Goal: Task Accomplishment & Management: Use online tool/utility

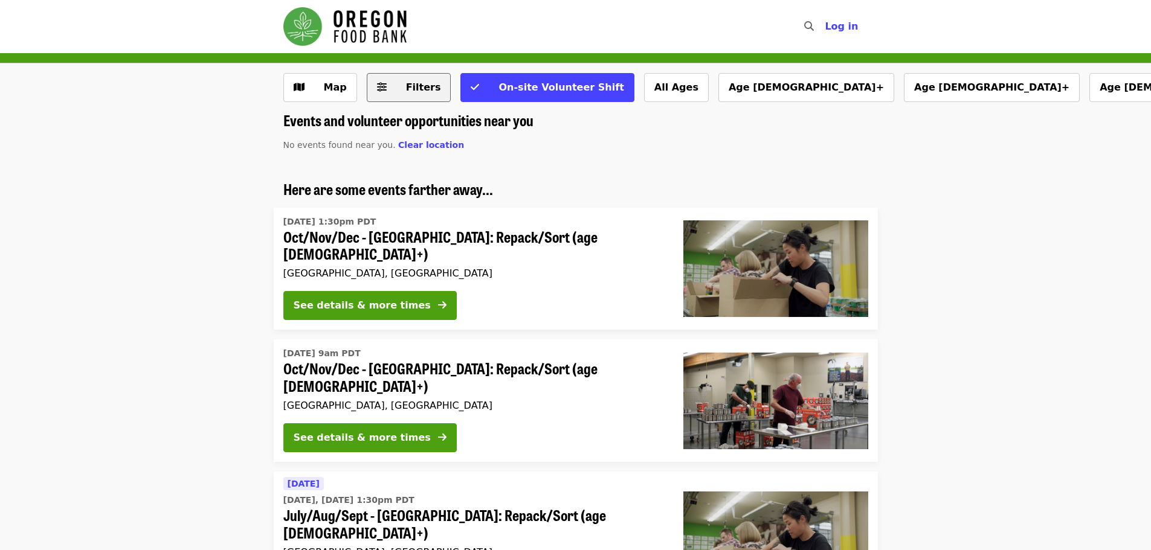
click at [416, 92] on span "Filters" at bounding box center [423, 87] width 35 height 11
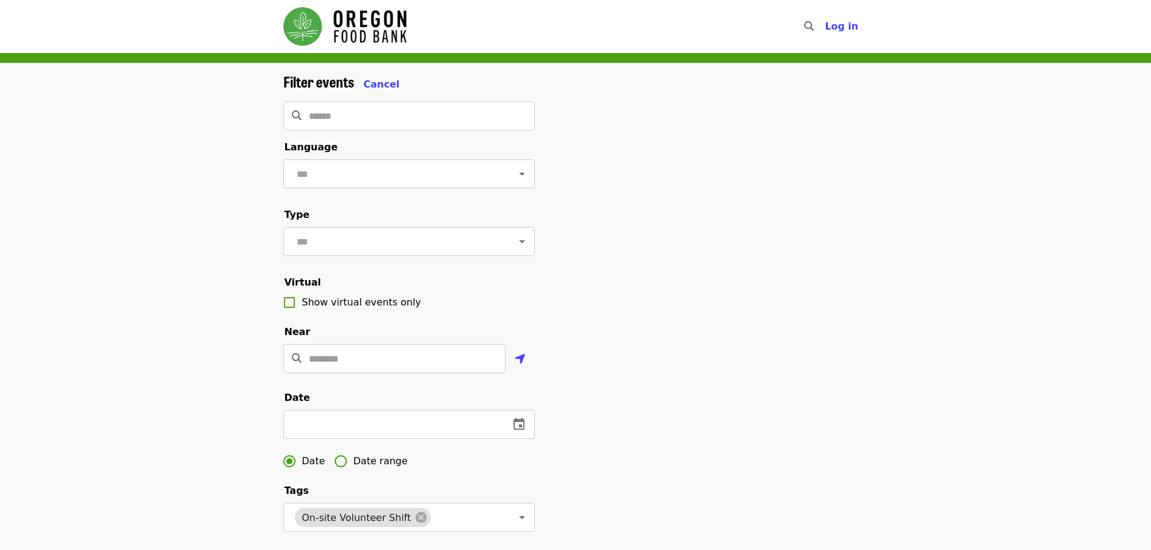
click at [515, 172] on icon "Open" at bounding box center [522, 174] width 14 height 14
click at [403, 208] on li "English" at bounding box center [404, 206] width 242 height 22
type input "*******"
click at [515, 243] on icon "Open" at bounding box center [522, 241] width 14 height 14
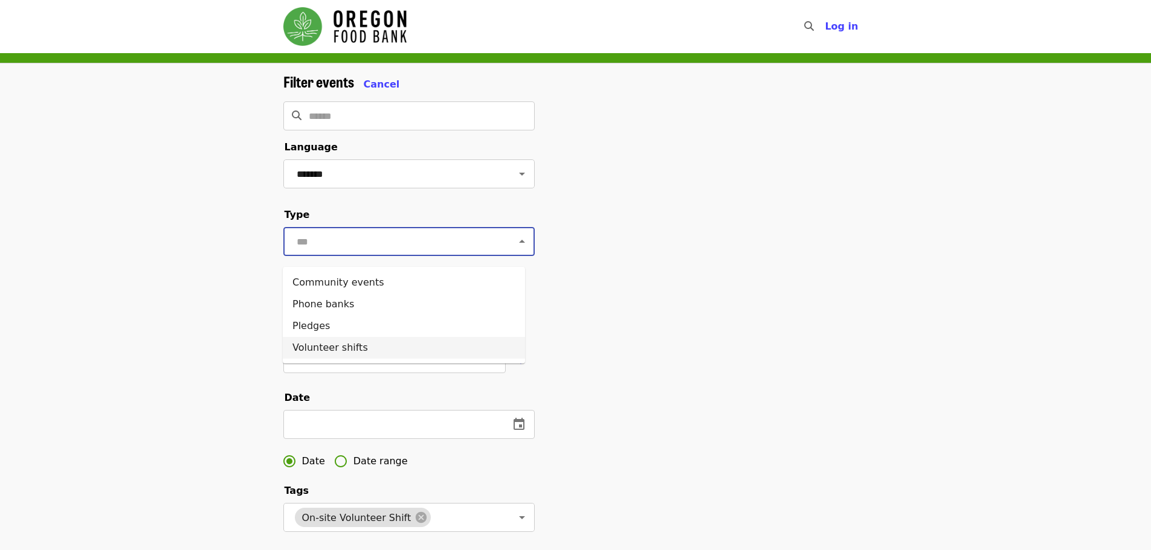
click at [414, 349] on li "Volunteer shifts" at bounding box center [404, 348] width 242 height 22
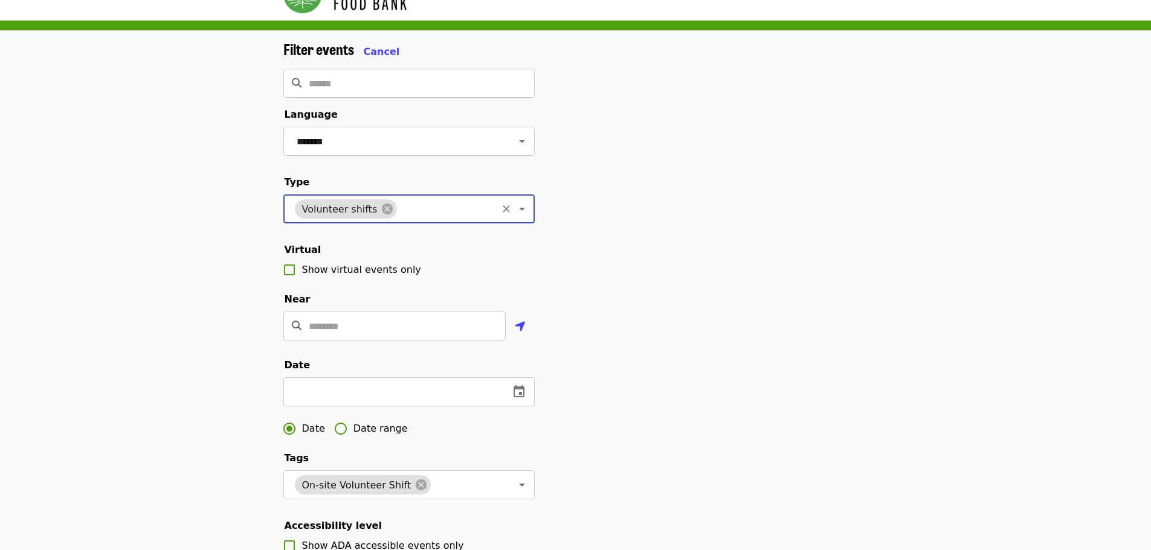
scroll to position [60, 0]
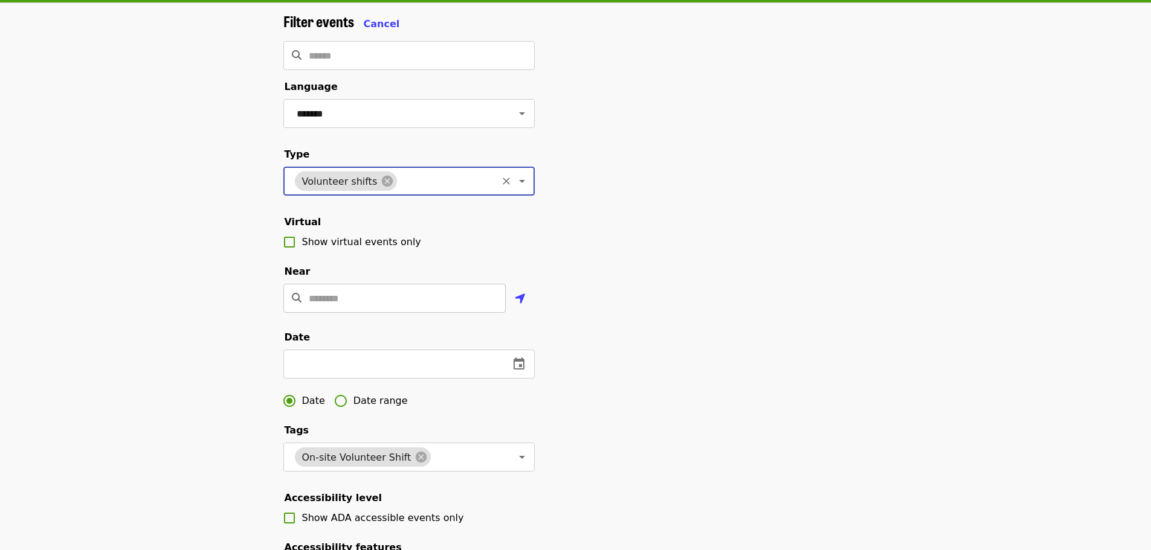
click at [382, 313] on input "Location" at bounding box center [407, 298] width 197 height 29
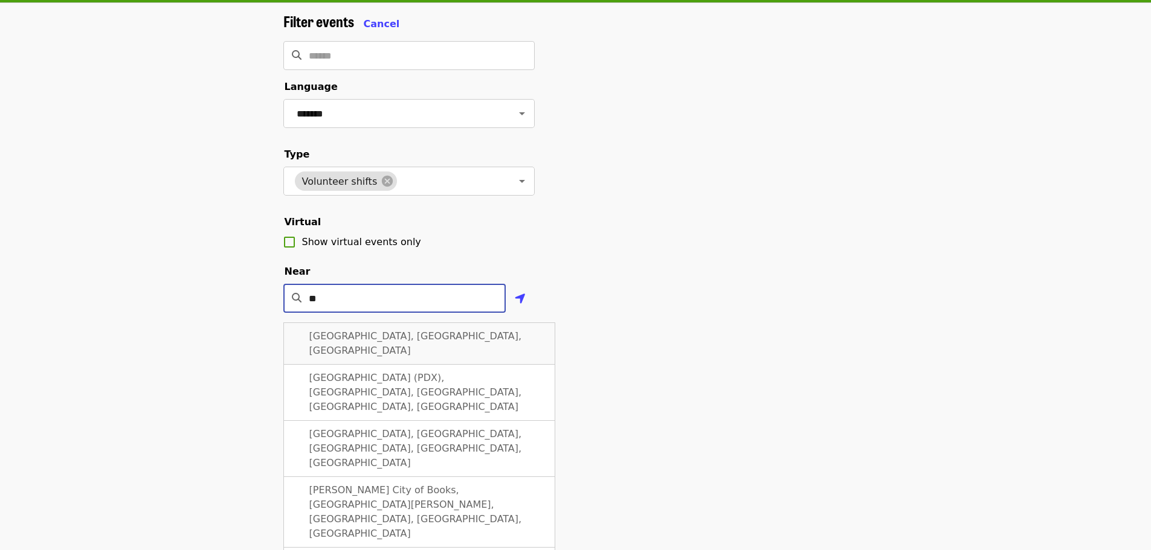
click at [419, 363] on div "[GEOGRAPHIC_DATA], [GEOGRAPHIC_DATA], [GEOGRAPHIC_DATA]" at bounding box center [419, 344] width 272 height 42
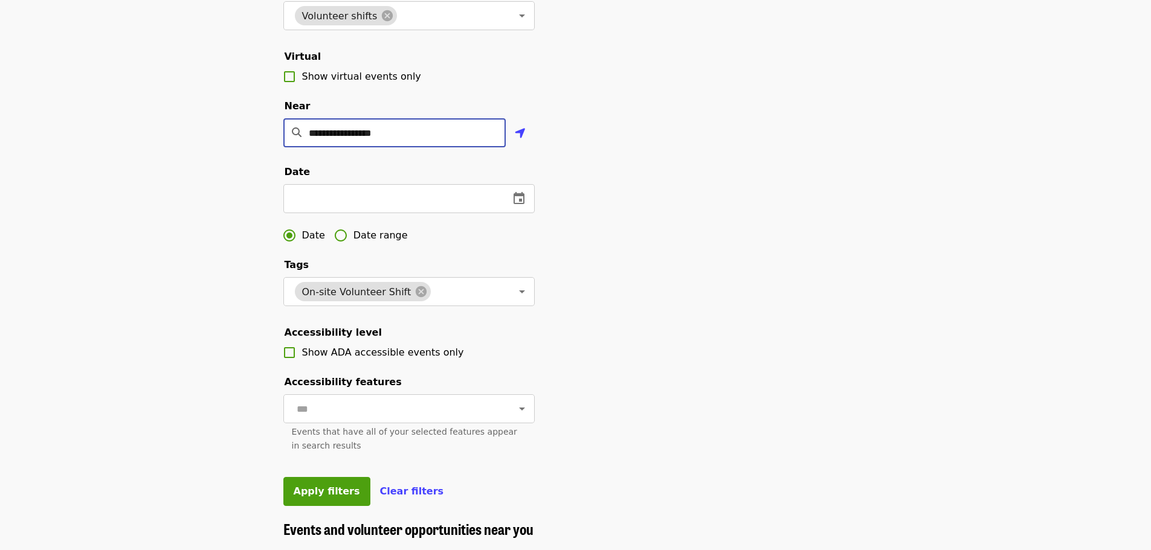
scroll to position [242, 0]
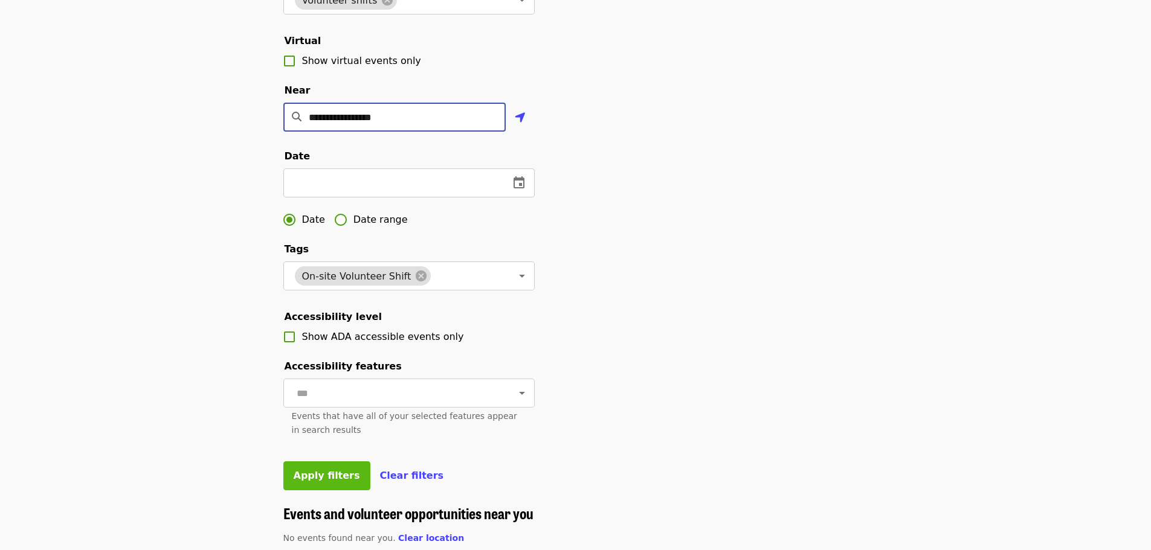
type input "**********"
click at [314, 491] on button "Apply filters" at bounding box center [326, 476] width 87 height 29
